Goal: Information Seeking & Learning: Learn about a topic

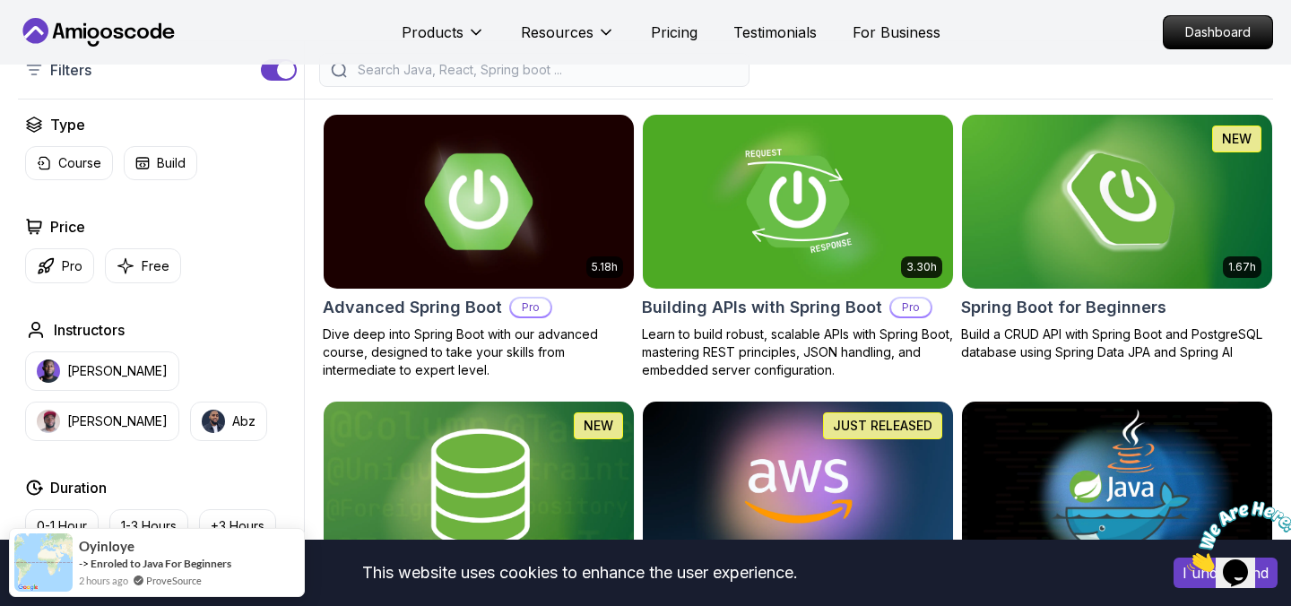
scroll to position [445, 0]
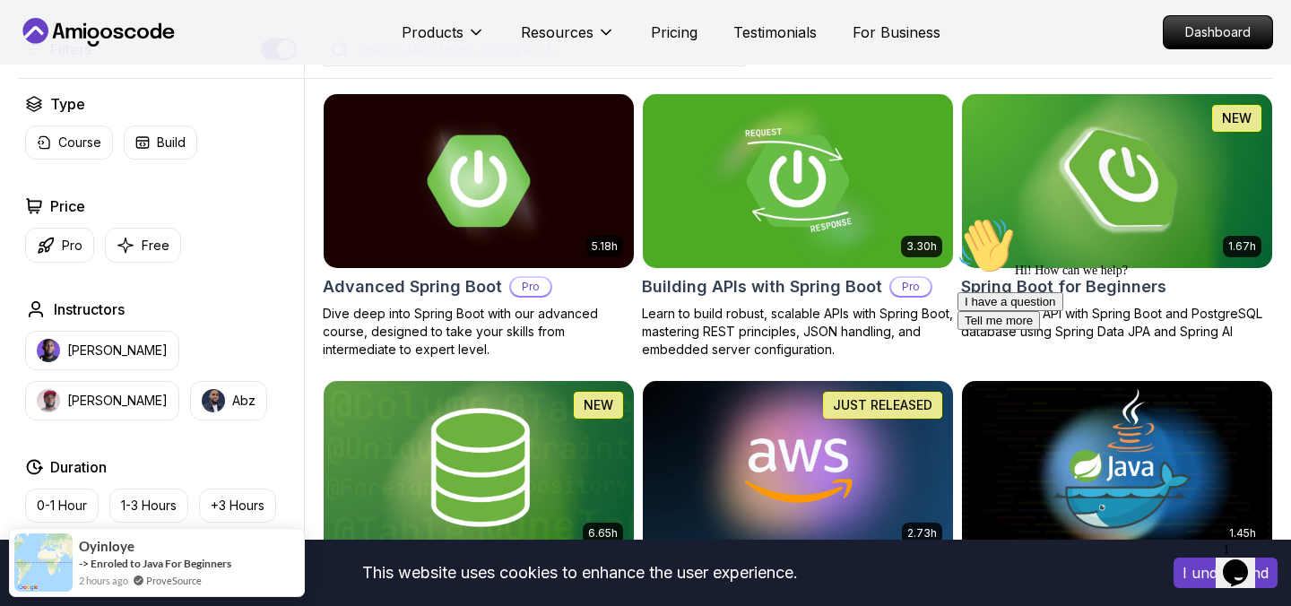
click at [1080, 197] on img at bounding box center [1116, 181] width 325 height 182
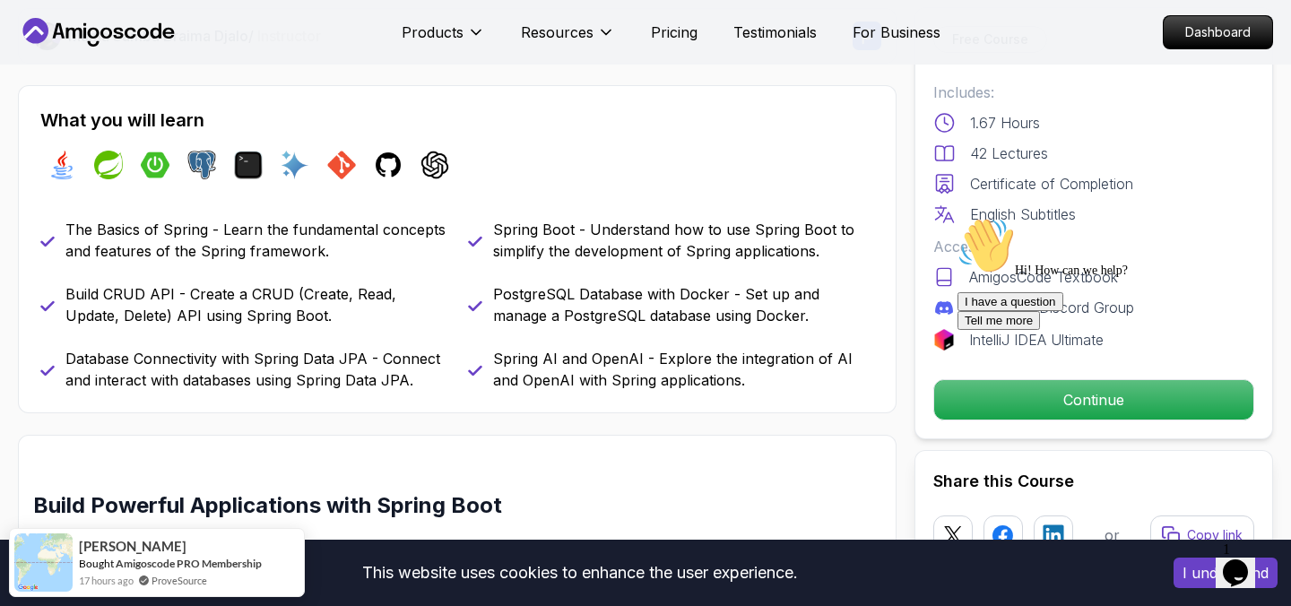
scroll to position [710, 0]
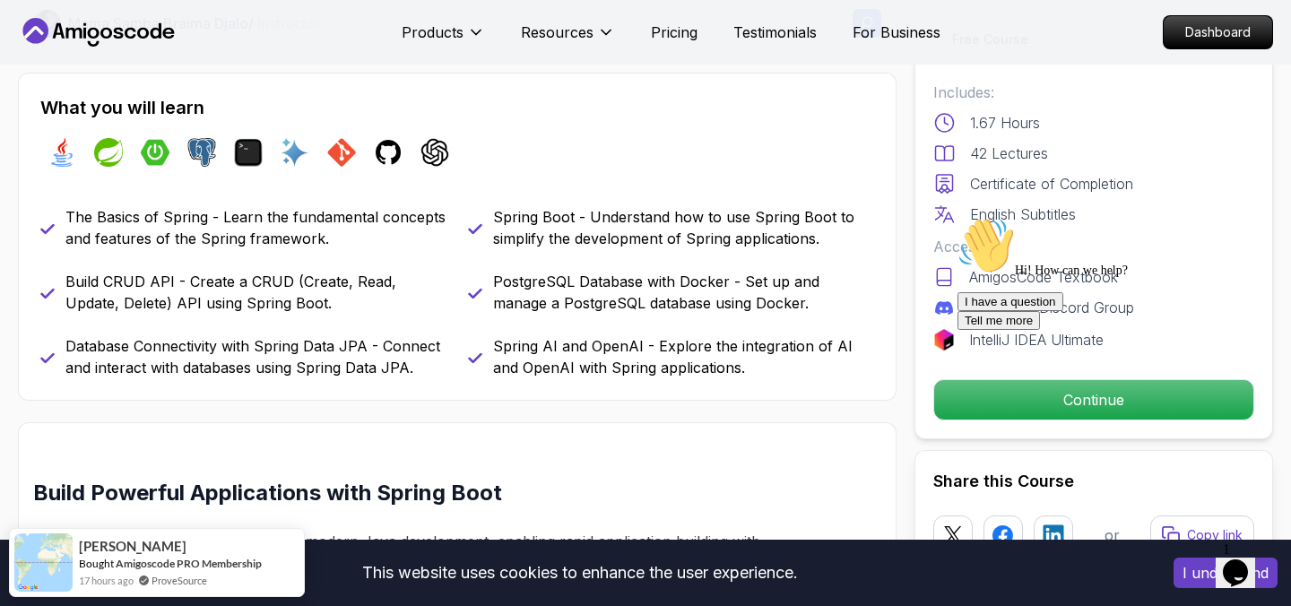
click at [969, 278] on div "Hi! How can we help?" at bounding box center [1118, 247] width 323 height 61
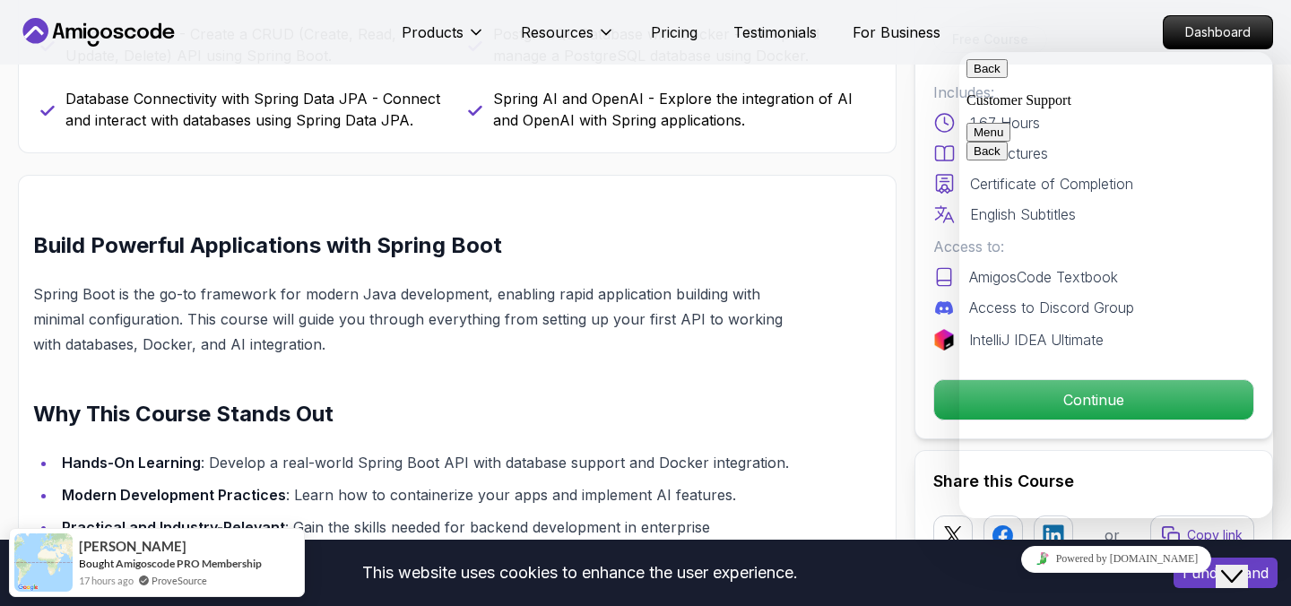
scroll to position [966, 0]
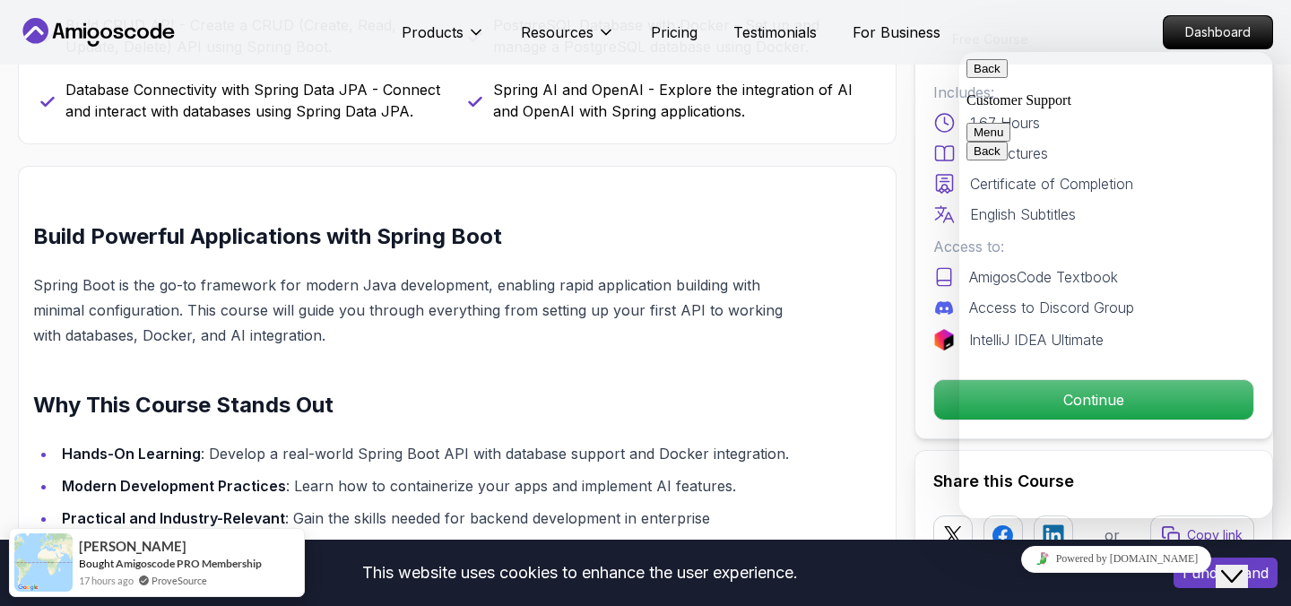
click at [990, 78] on button "Back" at bounding box center [986, 68] width 41 height 19
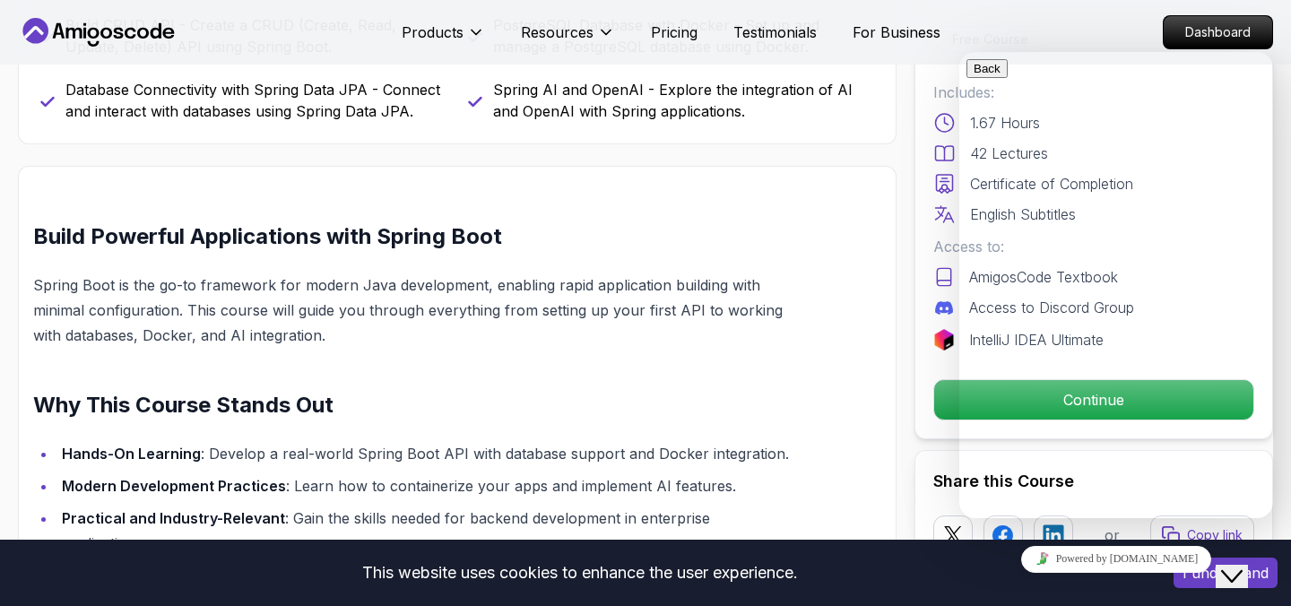
scroll to position [3, 0]
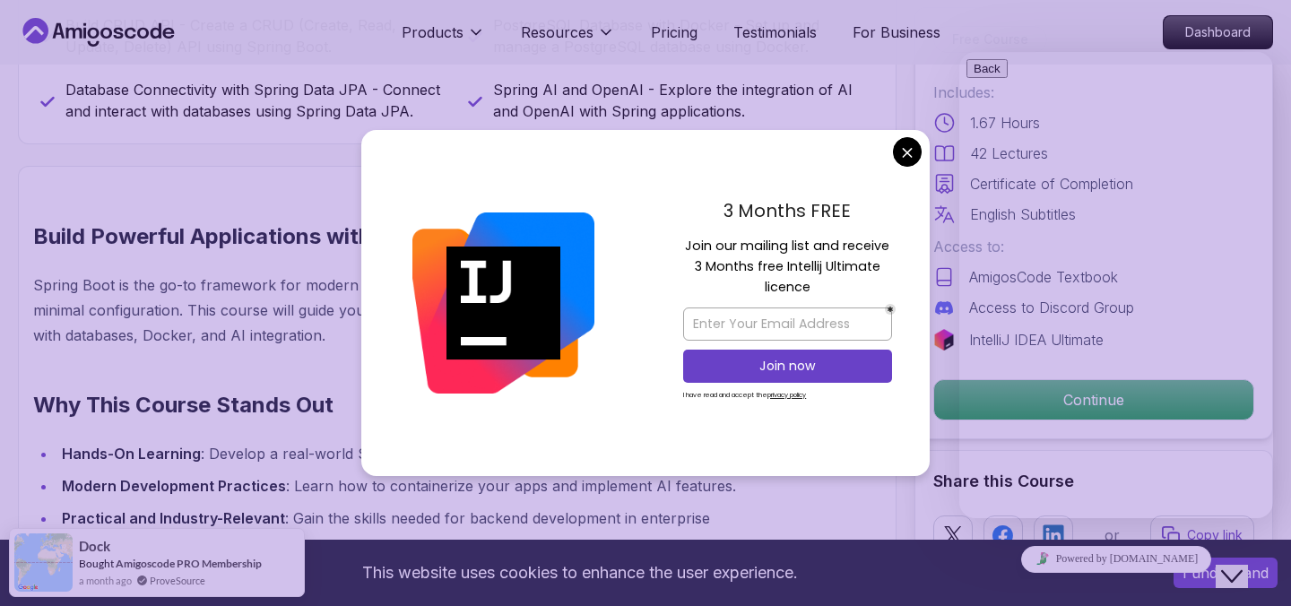
scroll to position [0, 0]
click at [889, 160] on div "3 Months FREE Join our mailing list and receive 3 Months free Intellij Ultimate…" at bounding box center [787, 303] width 284 height 346
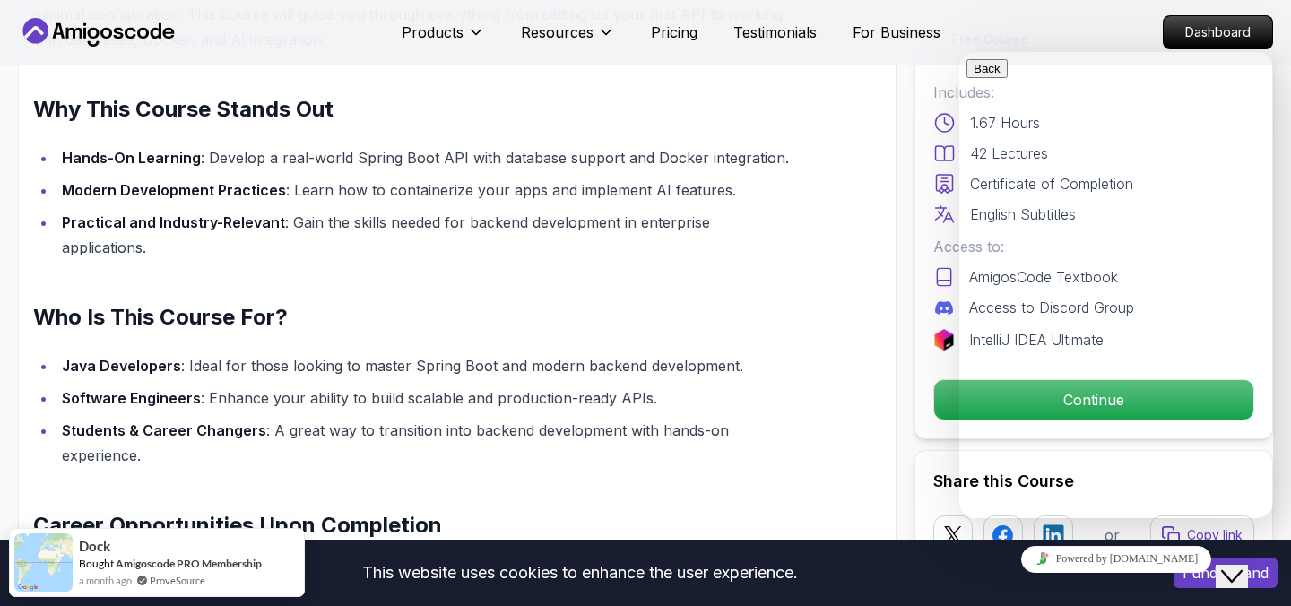
scroll to position [1284, 0]
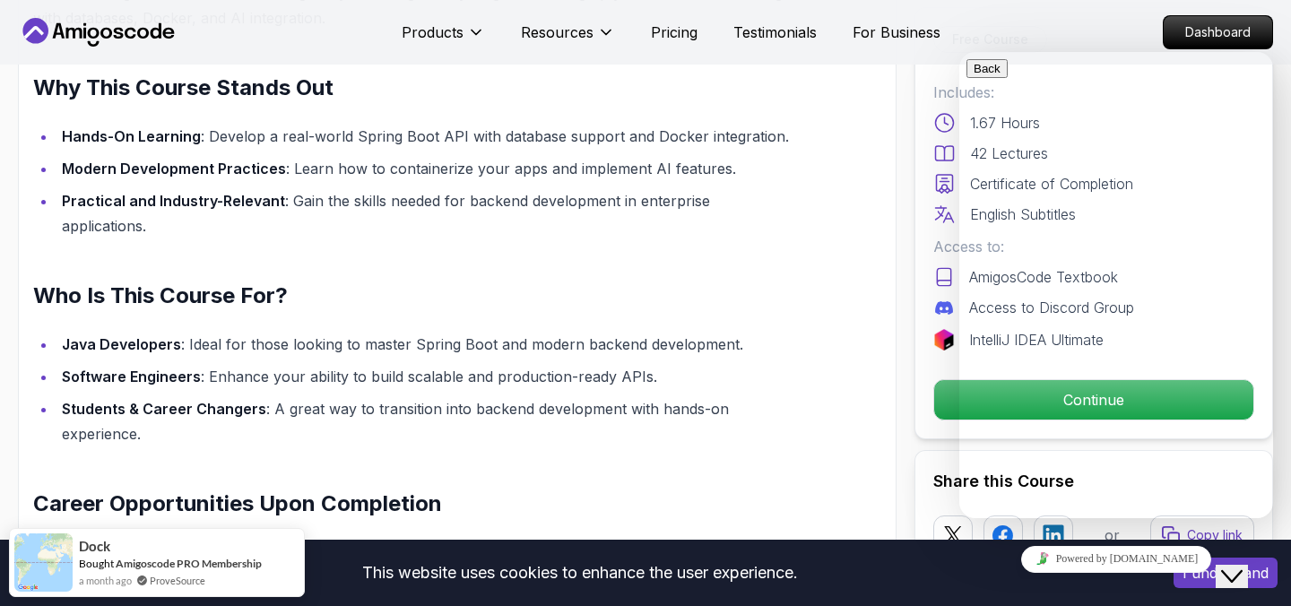
click at [1233, 566] on icon "Close Chat This icon closes the chat window." at bounding box center [1232, 577] width 22 height 22
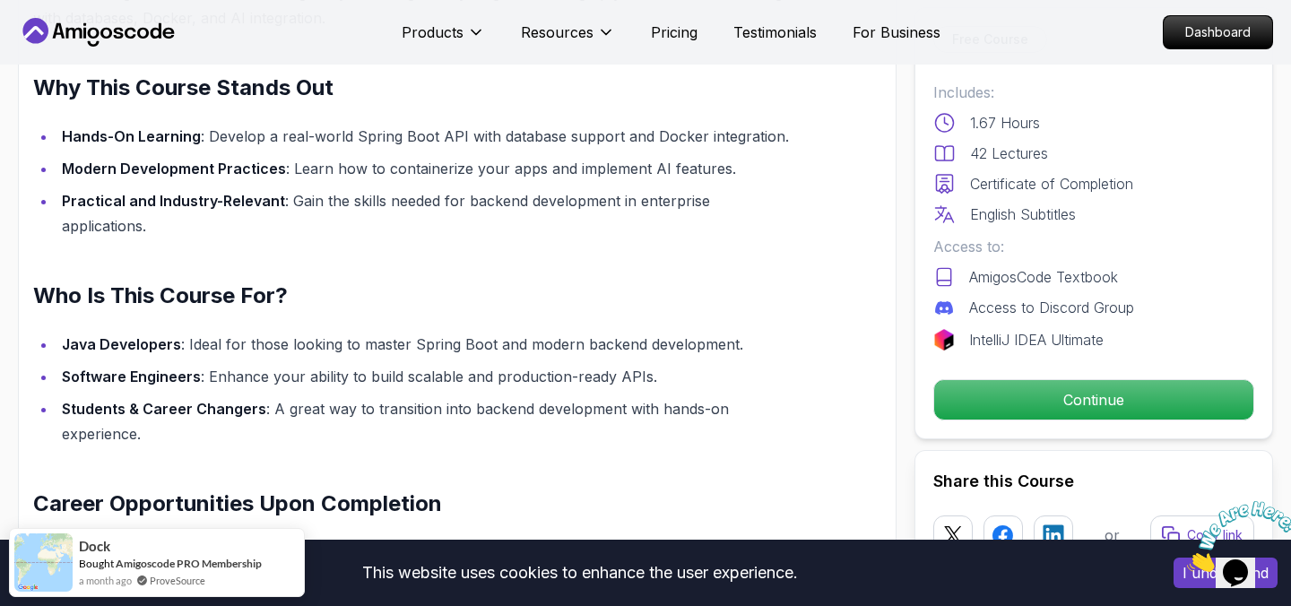
click at [1187, 559] on icon "Close" at bounding box center [1187, 566] width 0 height 15
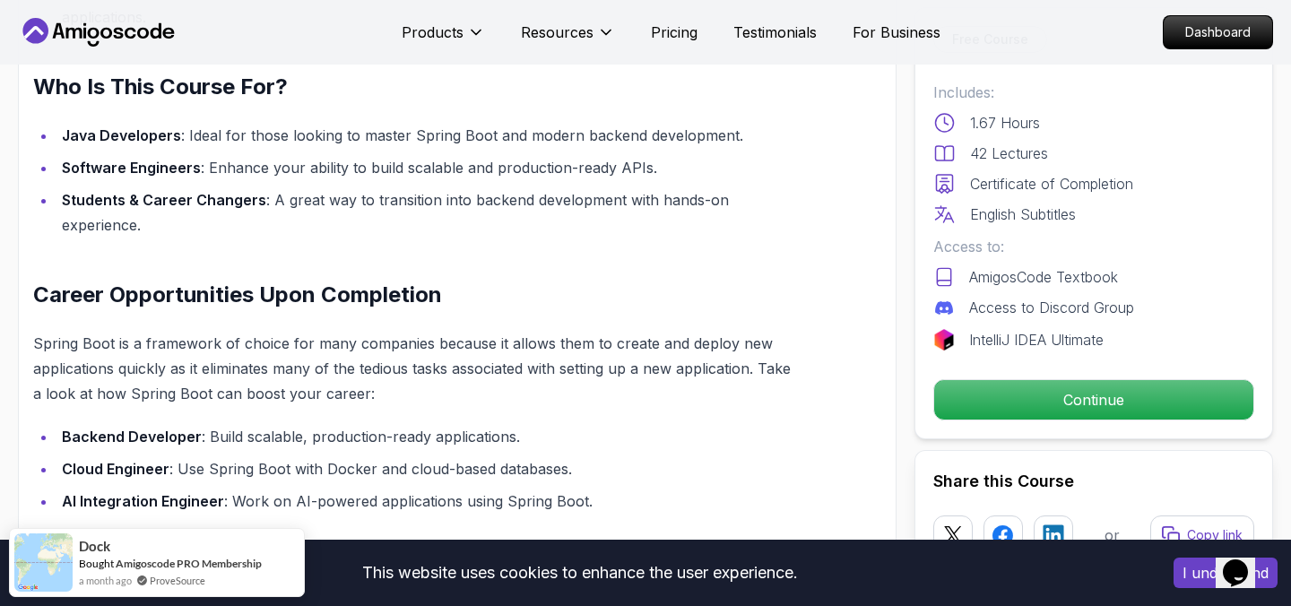
scroll to position [1511, 0]
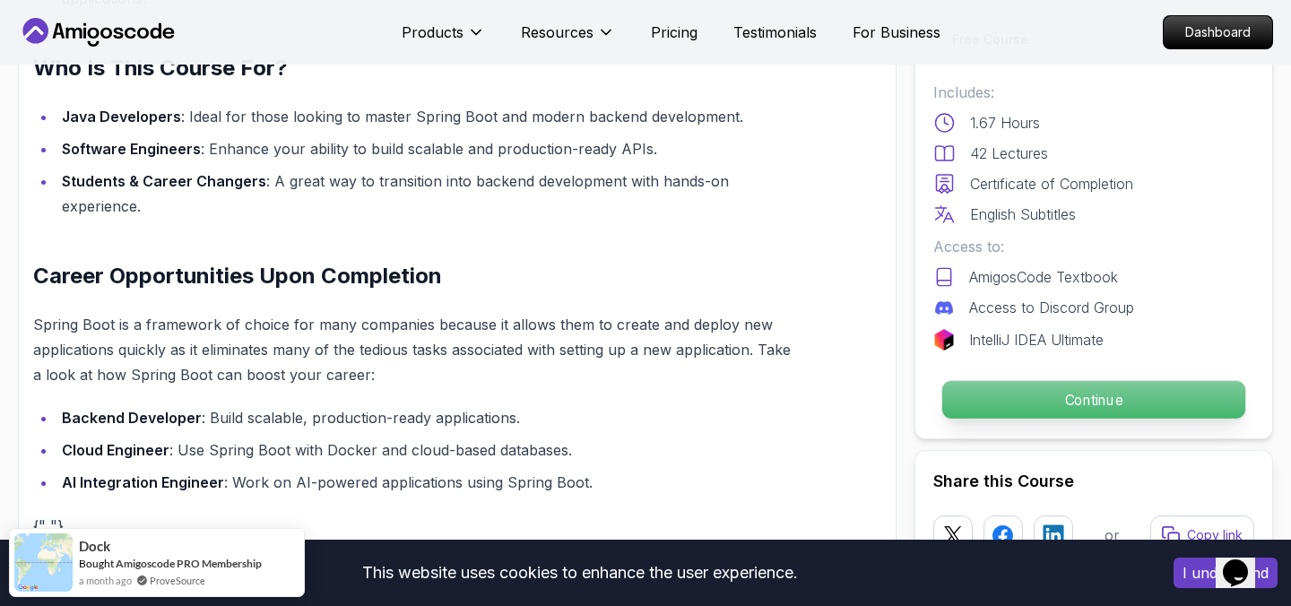
click at [1027, 398] on p "Continue" at bounding box center [1093, 400] width 303 height 38
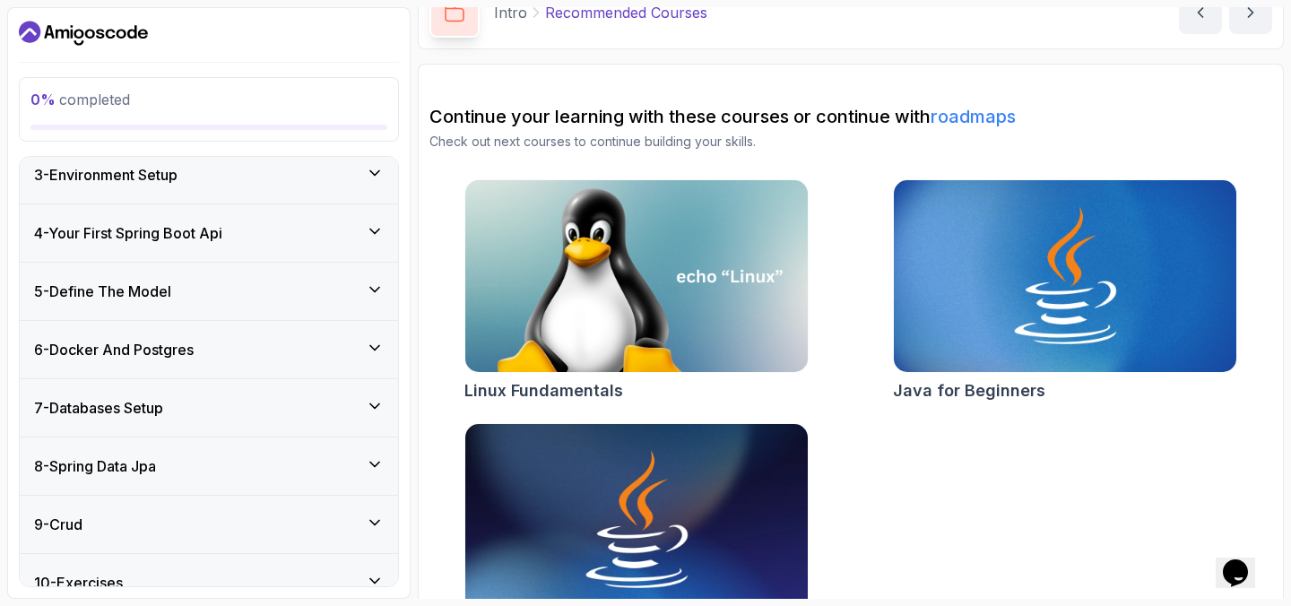
scroll to position [313, 0]
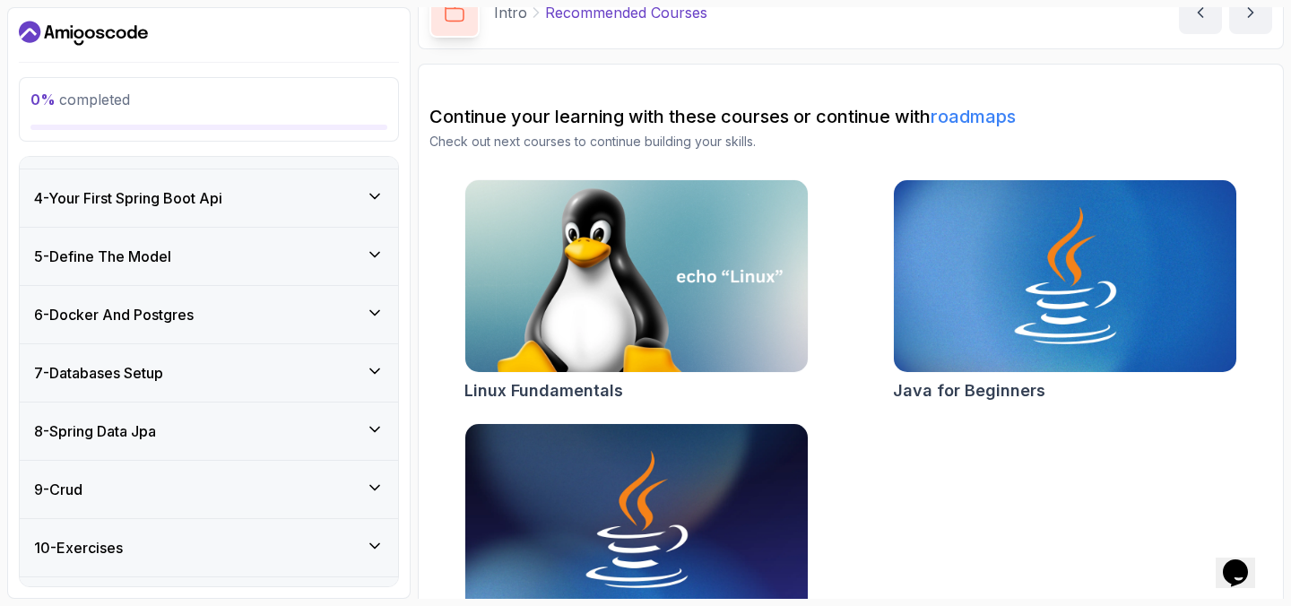
click at [295, 313] on div "6 - Docker And Postgres" at bounding box center [209, 315] width 350 height 22
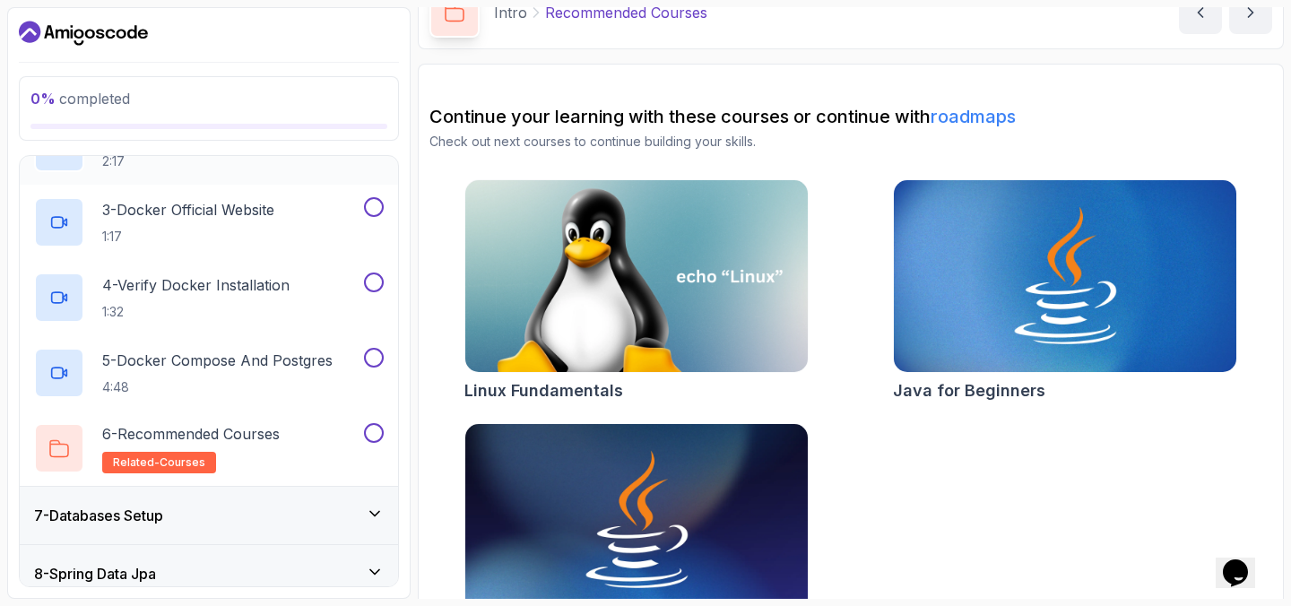
scroll to position [475, 0]
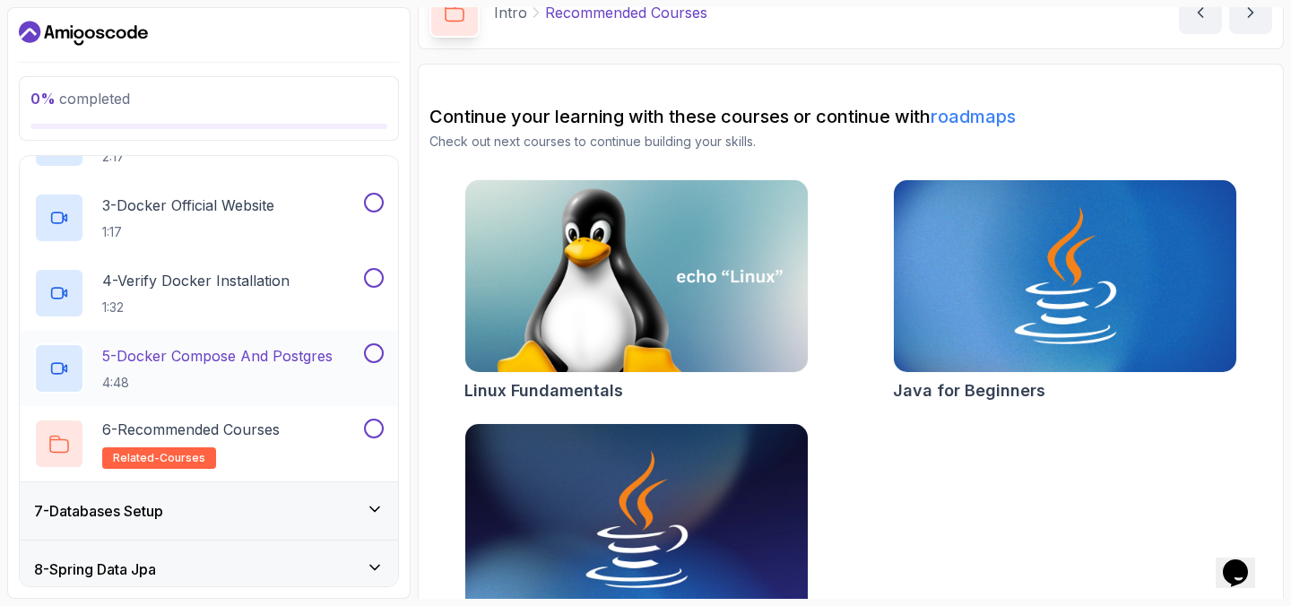
click at [310, 376] on p "4:48" at bounding box center [217, 383] width 230 height 18
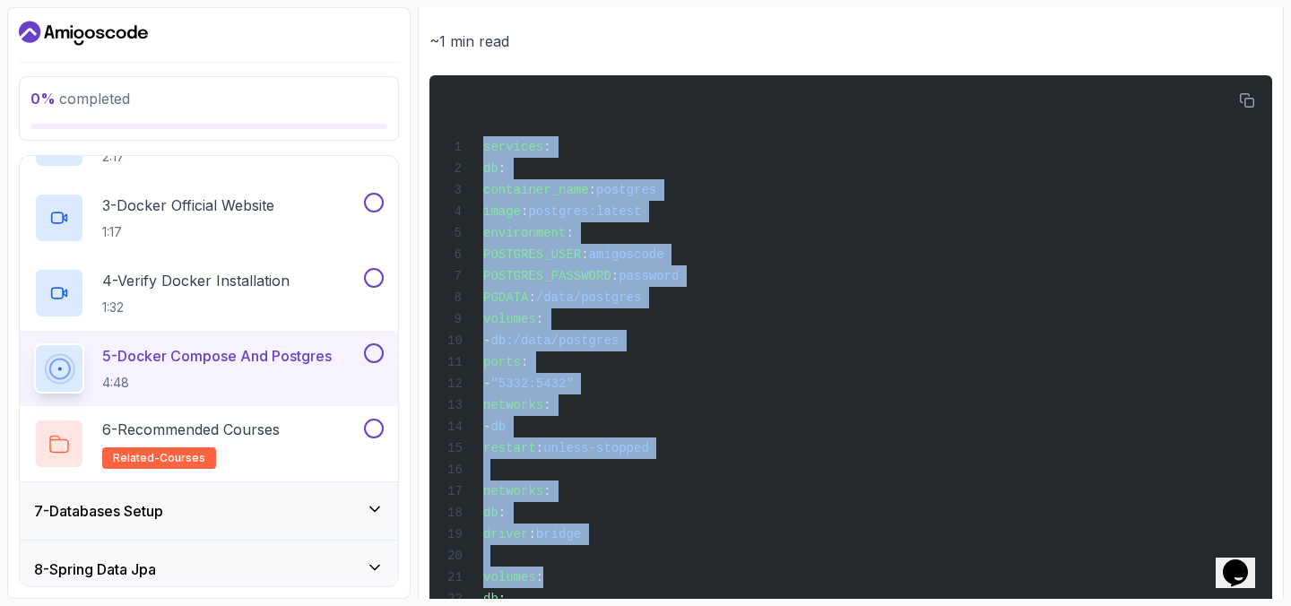
scroll to position [787, 0]
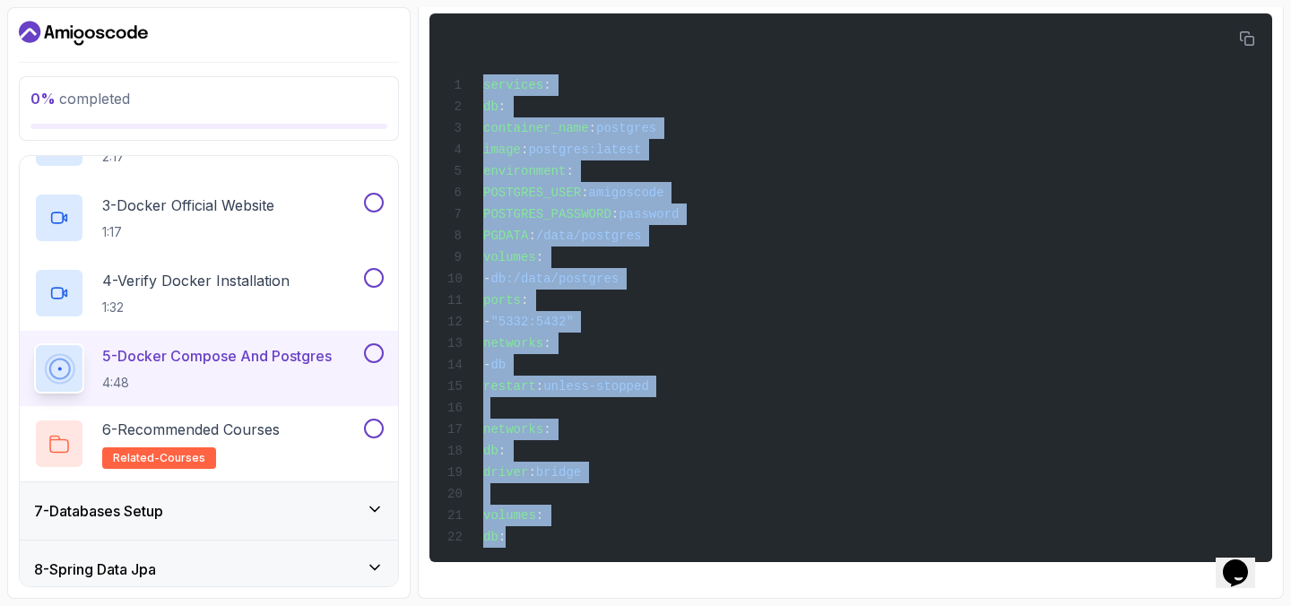
drag, startPoint x: 482, startPoint y: 143, endPoint x: 646, endPoint y: 636, distance: 519.6
click at [646, 605] on html "0 % completed 1 - Intro 2 - Intro To Spring And Spring Boot 3 - Environment Set…" at bounding box center [645, 303] width 1291 height 606
copy code "services : db : container_name : postgres image : postgres:latest environment :…"
click at [878, 344] on div "services : db : container_name : postgres image : postgres:latest environment :…" at bounding box center [851, 287] width 814 height 527
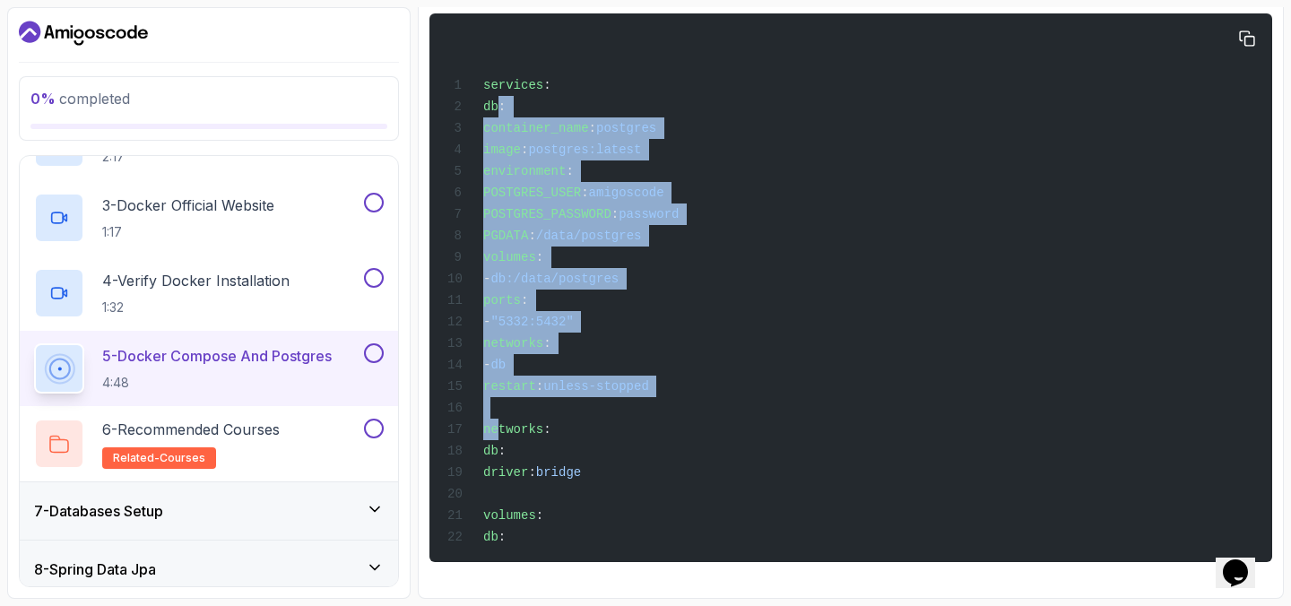
drag, startPoint x: 499, startPoint y: 85, endPoint x: 498, endPoint y: 426, distance: 340.6
click at [498, 426] on code "services : db : container_name : postgres image : postgres:latest environment :…" at bounding box center [562, 311] width 231 height 466
